Goal: Transaction & Acquisition: Purchase product/service

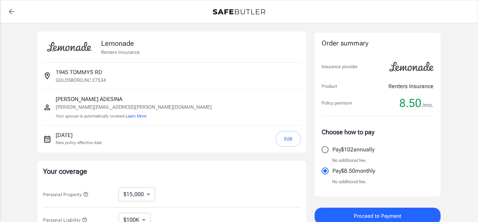
select select "15000"
select select "500"
click at [284, 139] on button "Edit" at bounding box center [287, 139] width 25 height 16
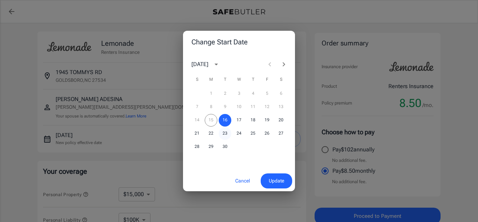
click at [222, 132] on button "23" at bounding box center [225, 133] width 13 height 13
click at [275, 181] on span "Update" at bounding box center [276, 181] width 15 height 9
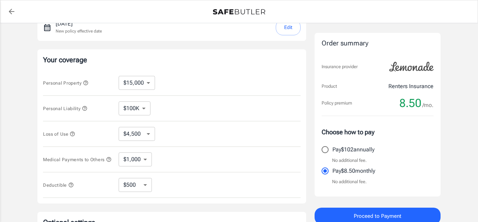
scroll to position [120, 0]
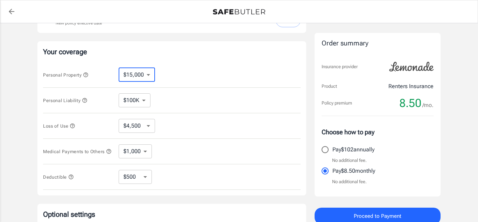
select select "10000"
select select "3000"
click at [119, 68] on select "$10,000 $15,000 $20,000 $25,000 $30,000 $40,000 $50,000 $100K $150K $200K $250K" at bounding box center [137, 75] width 36 height 14
select select "15000"
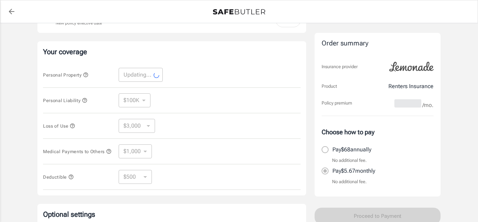
select select "15000"
select select "4500"
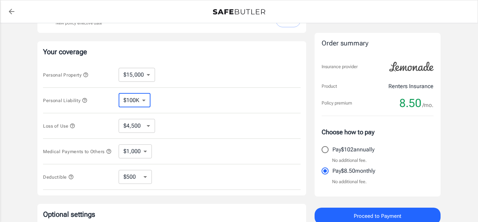
click option "$100K" at bounding box center [0, 0] width 0 height 0
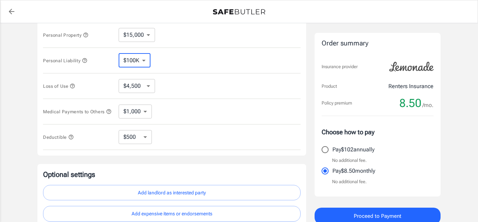
click at [73, 85] on icon "button" at bounding box center [72, 86] width 5 height 5
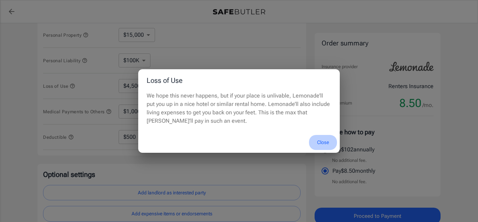
click at [324, 141] on button "Close" at bounding box center [323, 142] width 28 height 15
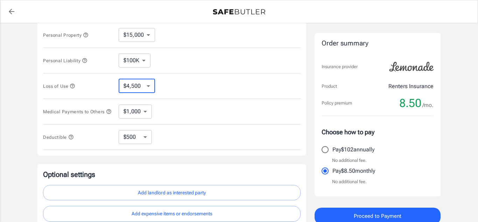
click at [177, 70] on div "Personal Liability $100K $300K $500K ​" at bounding box center [171, 61] width 257 height 26
click at [119, 105] on select "$1,000 $3,000 $5,000" at bounding box center [135, 112] width 33 height 14
click option "$1,000" at bounding box center [0, 0] width 0 height 0
click at [119, 130] on select "$250 $500 $1,000 $2,500" at bounding box center [135, 137] width 33 height 14
click option "$500" at bounding box center [0, 0] width 0 height 0
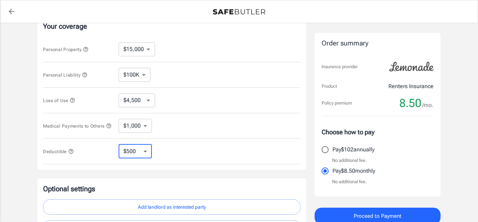
scroll to position [185, 0]
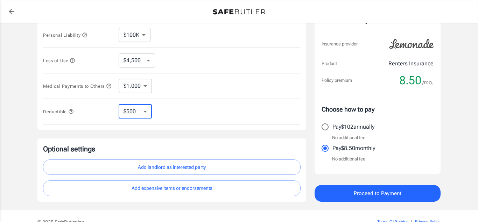
select select "1000"
click at [119, 105] on select "$250 $500 $1,000 $2,500" at bounding box center [135, 112] width 33 height 14
select select "250"
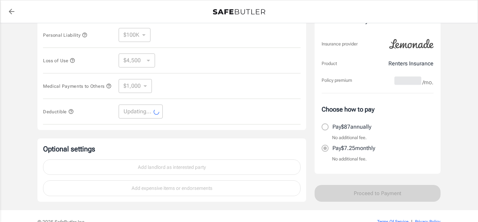
select select "250"
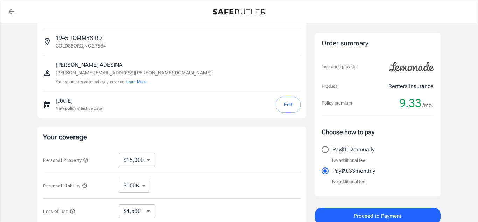
scroll to position [40, 0]
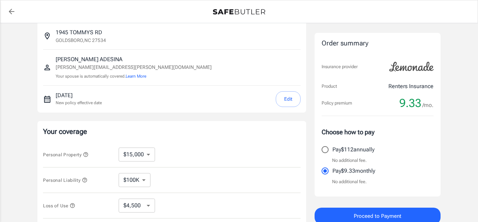
click at [385, 217] on span "Proceed to Payment" at bounding box center [377, 216] width 48 height 9
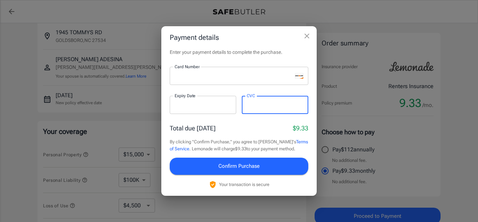
click at [246, 167] on span "Confirm Purchase" at bounding box center [238, 166] width 41 height 9
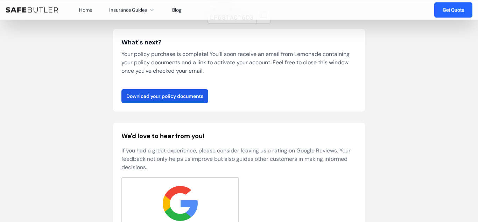
scroll to position [120, 0]
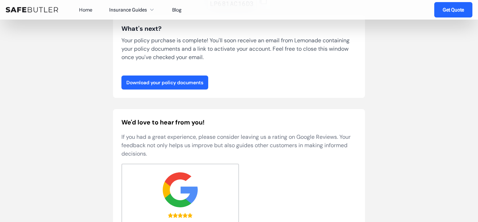
click at [185, 83] on link "Download your policy documents" at bounding box center [164, 83] width 87 height 14
